Goal: Download file/media

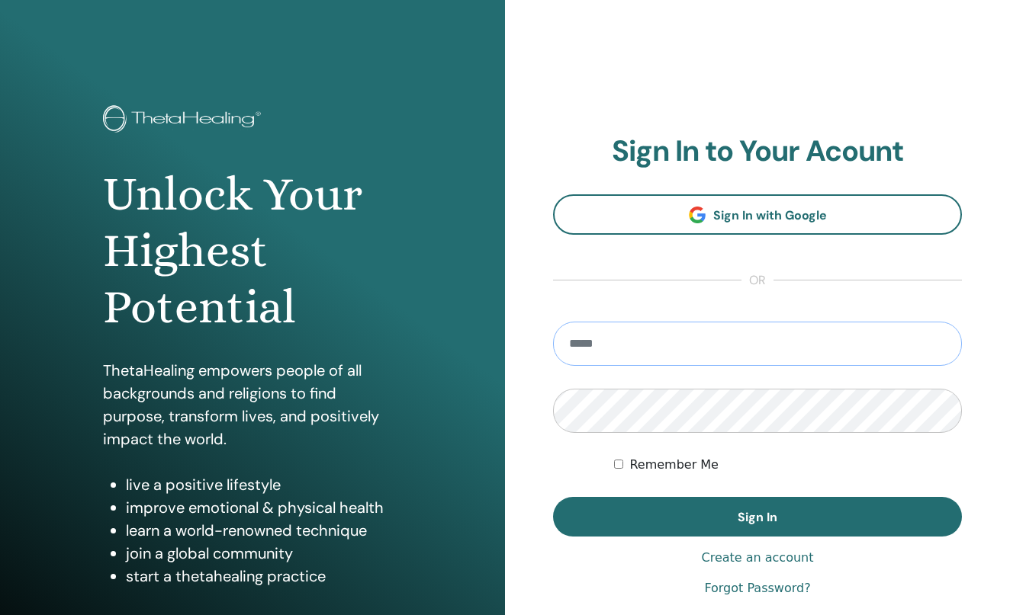
type input "**********"
click at [757, 517] on button "Sign In" at bounding box center [757, 517] width 409 height 40
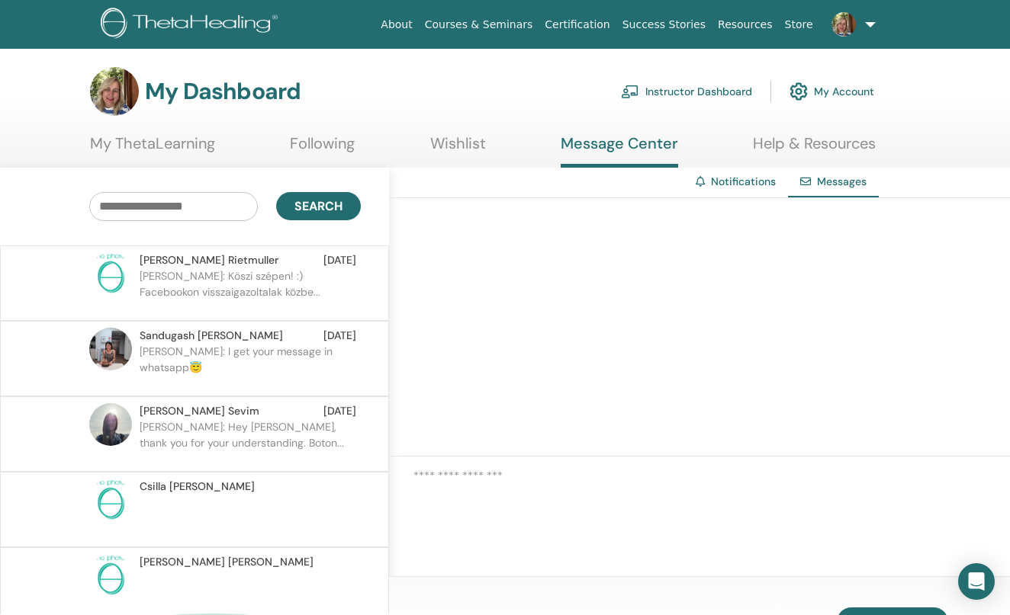
click at [692, 87] on link "Instructor Dashboard" at bounding box center [686, 92] width 131 height 34
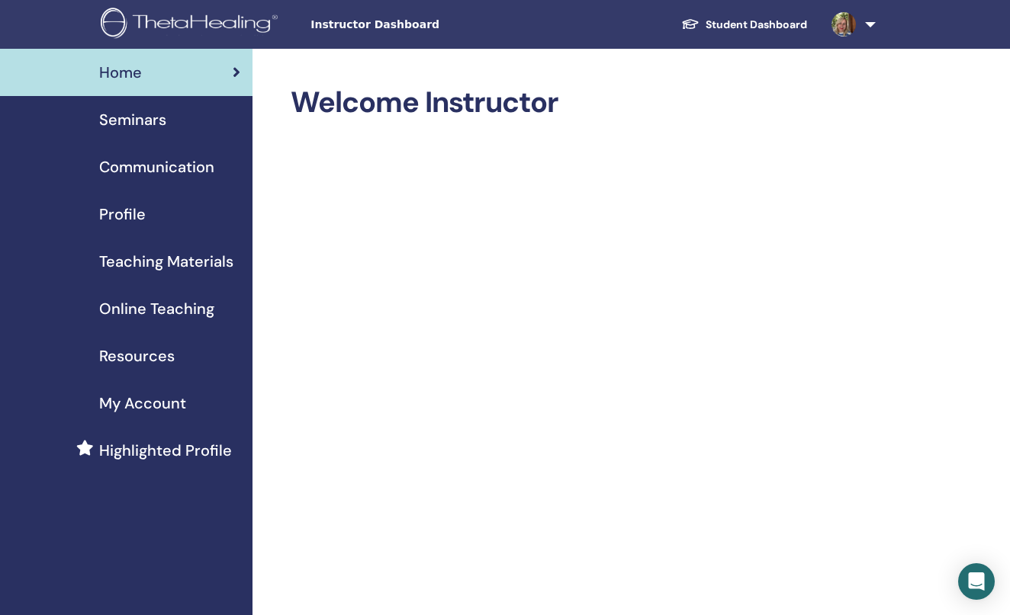
click at [130, 214] on span "Profile" at bounding box center [122, 214] width 47 height 23
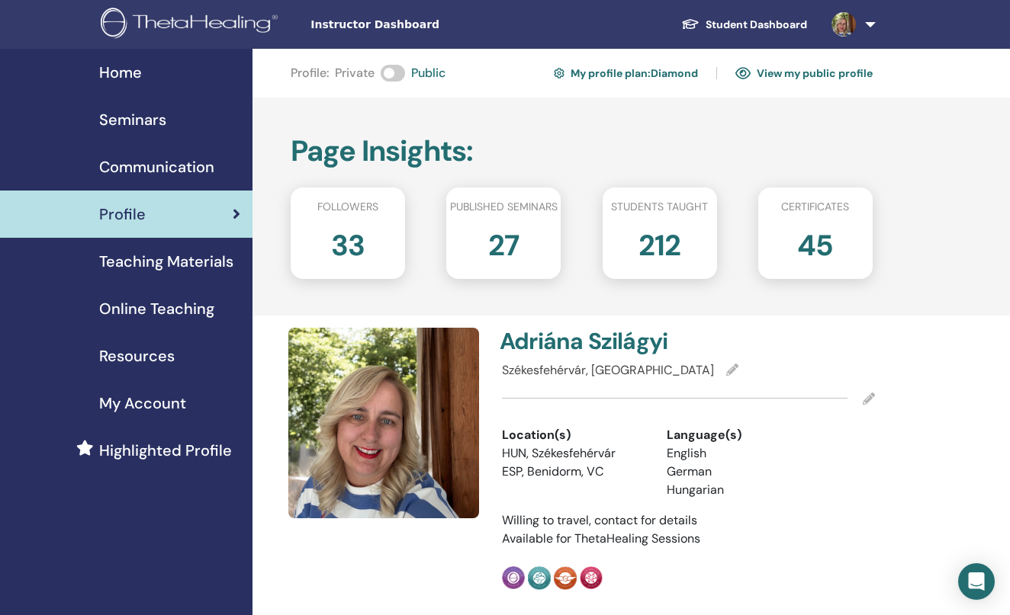
click at [138, 245] on link "Teaching Materials" at bounding box center [126, 261] width 252 height 47
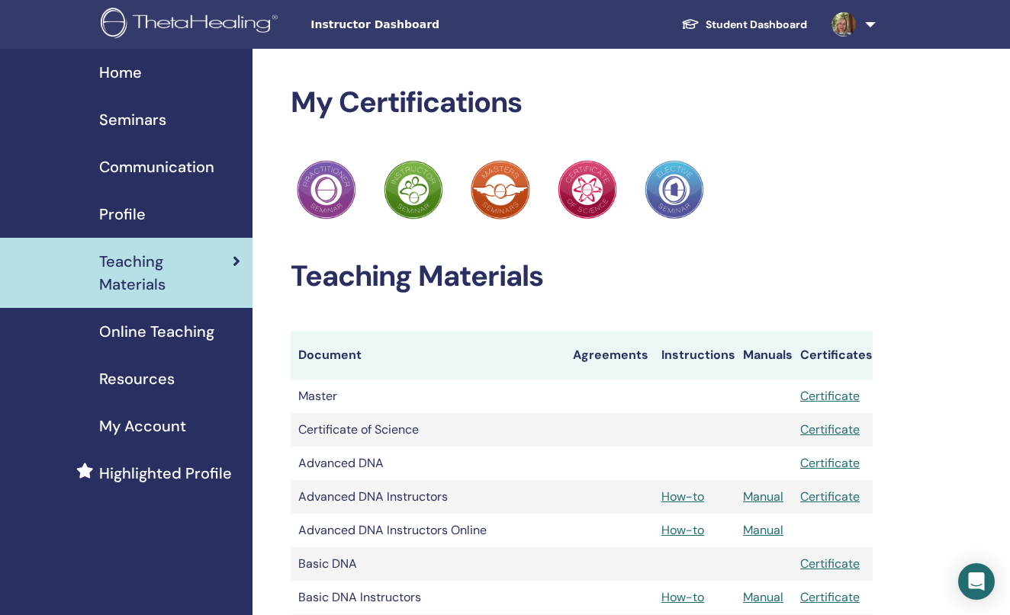
click at [772, 501] on link "Manual" at bounding box center [763, 497] width 40 height 16
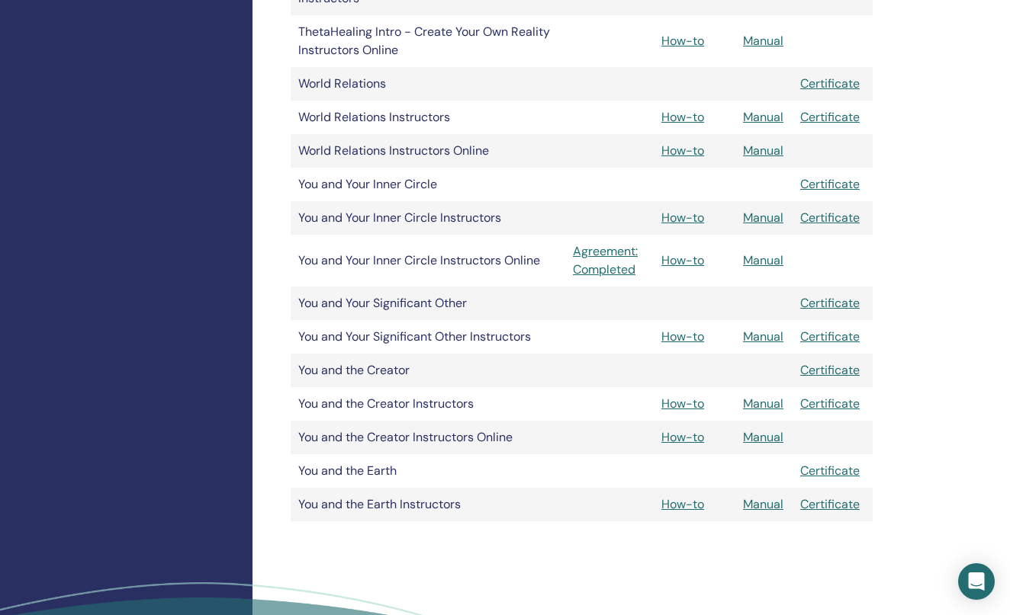
scroll to position [1935, 0]
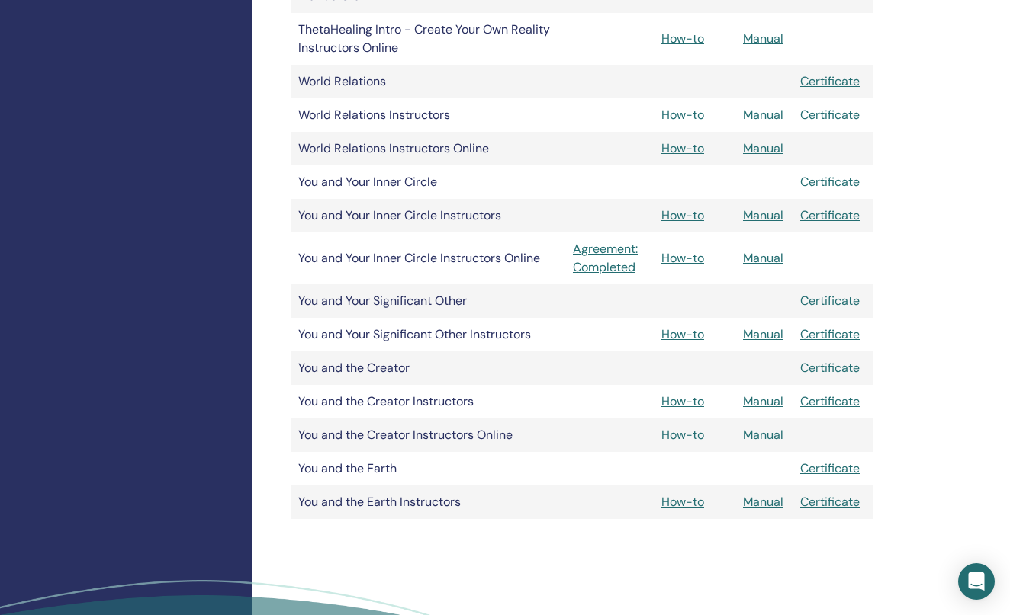
click at [763, 399] on link "Manual" at bounding box center [763, 401] width 40 height 16
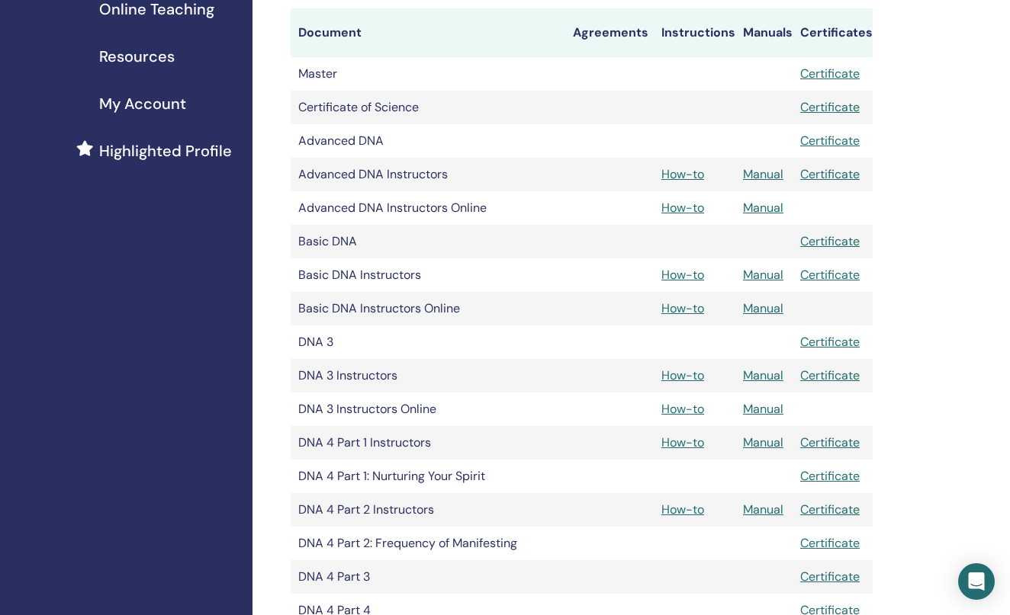
scroll to position [321, 0]
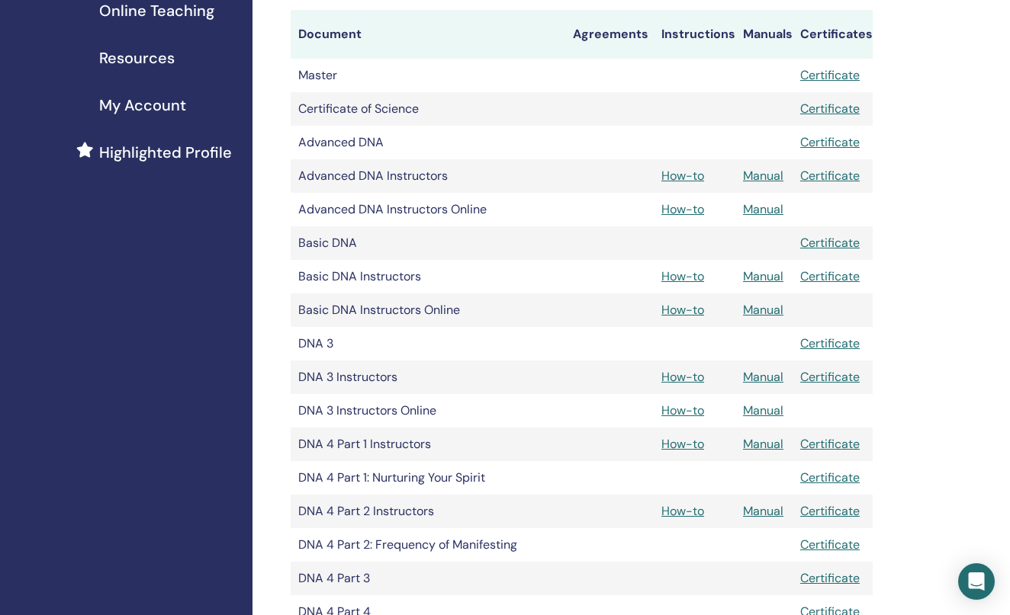
click at [763, 175] on link "Manual" at bounding box center [763, 176] width 40 height 16
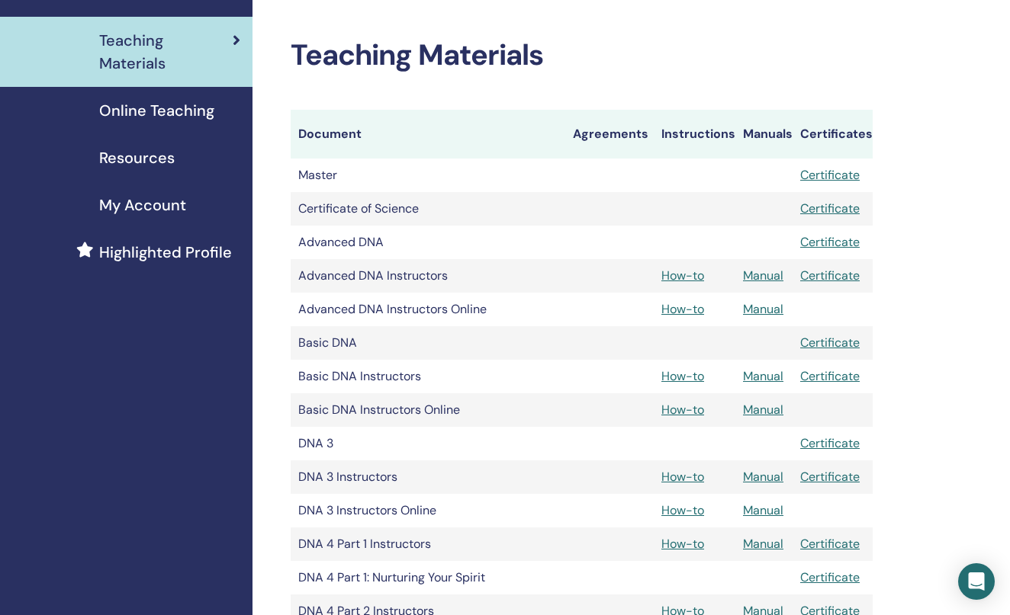
scroll to position [220, 0]
click at [762, 381] on link "Manual" at bounding box center [763, 377] width 40 height 16
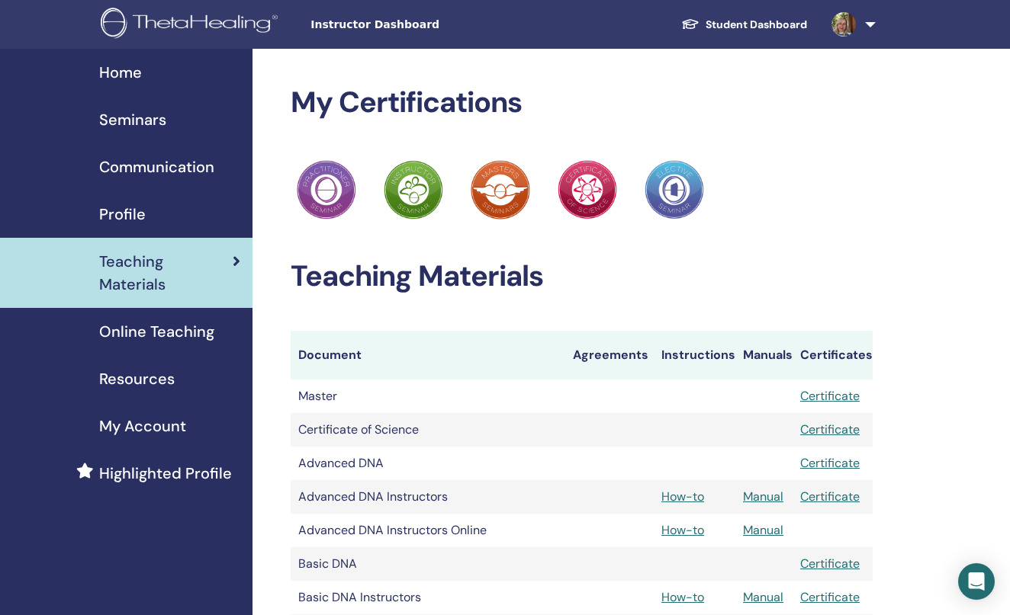
scroll to position [220, 0]
